Goal: Obtain resource: Download file/media

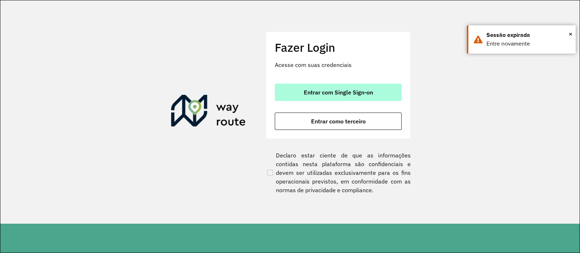
click at [332, 93] on span "Entrar com Single Sign-on" at bounding box center [338, 93] width 69 height 6
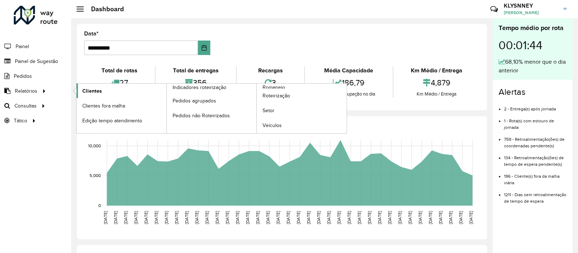
click at [89, 87] on span "Clientes" at bounding box center [92, 91] width 20 height 8
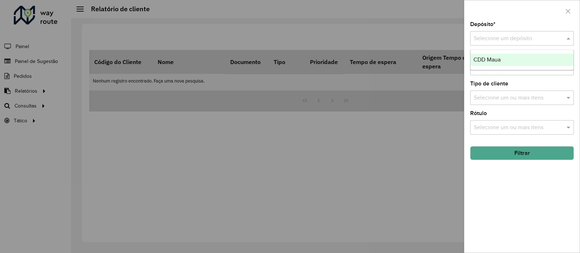
click at [524, 39] on input "text" at bounding box center [515, 38] width 82 height 9
click at [497, 57] on span "CDD Maua" at bounding box center [486, 60] width 27 height 6
click at [518, 154] on button "Filtrar" at bounding box center [522, 153] width 104 height 14
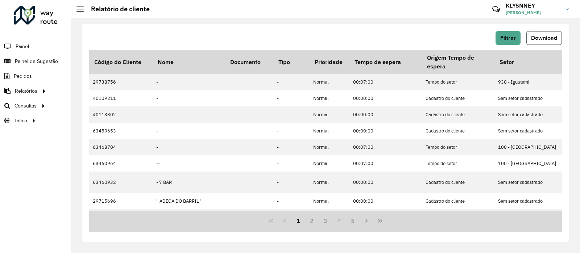
click at [540, 36] on span "Download" at bounding box center [544, 38] width 26 height 6
click at [95, 120] on span "Setores" at bounding box center [91, 121] width 18 height 8
